Goal: Task Accomplishment & Management: Manage account settings

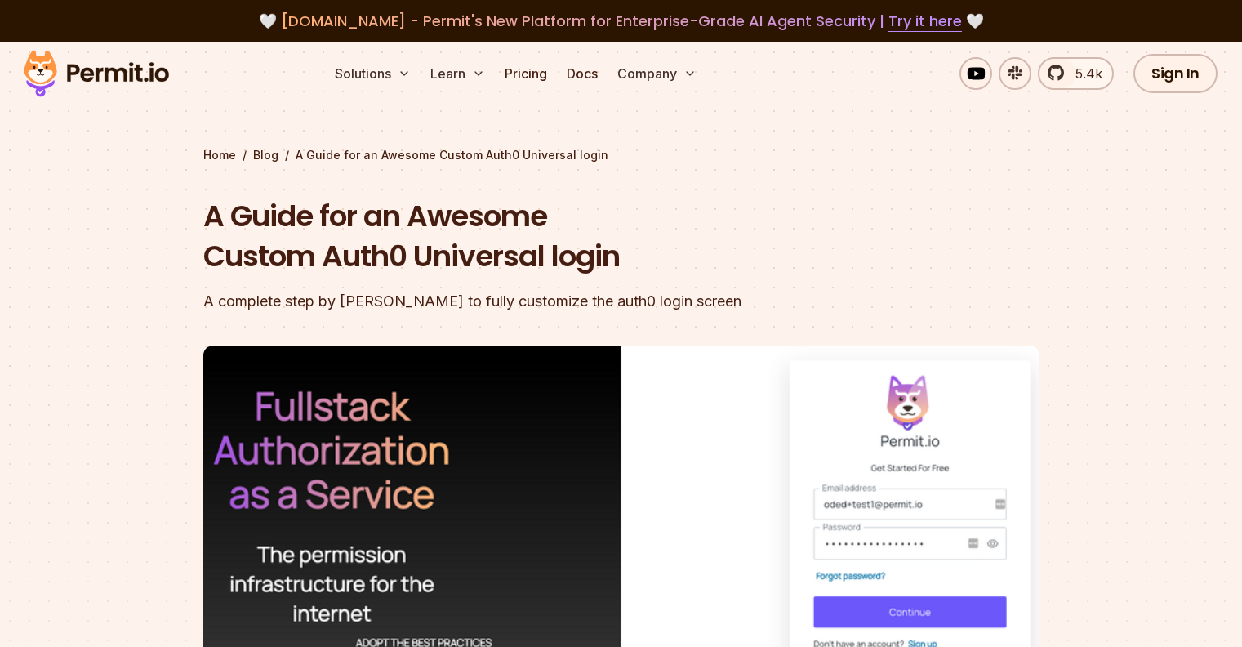
click at [882, 238] on header "A Guide for an Awesome Custom Auth0 Universal login A complete step by step gui…" at bounding box center [621, 549] width 836 height 707
click at [1192, 70] on link "Sign In" at bounding box center [1175, 73] width 84 height 39
click at [920, 157] on div "Home / Blog / A Guide for an Awesome Custom Auth0 Universal login" at bounding box center [621, 155] width 836 height 16
click at [740, 180] on div "Home / Blog / A Guide for an Awesome Custom Auth0 Universal login A Guide for a…" at bounding box center [621, 525] width 836 height 756
click at [740, 181] on div "Home / Blog / A Guide for an Awesome Custom Auth0 Universal login A Guide for a…" at bounding box center [621, 525] width 836 height 756
